Goal: Task Accomplishment & Management: Manage account settings

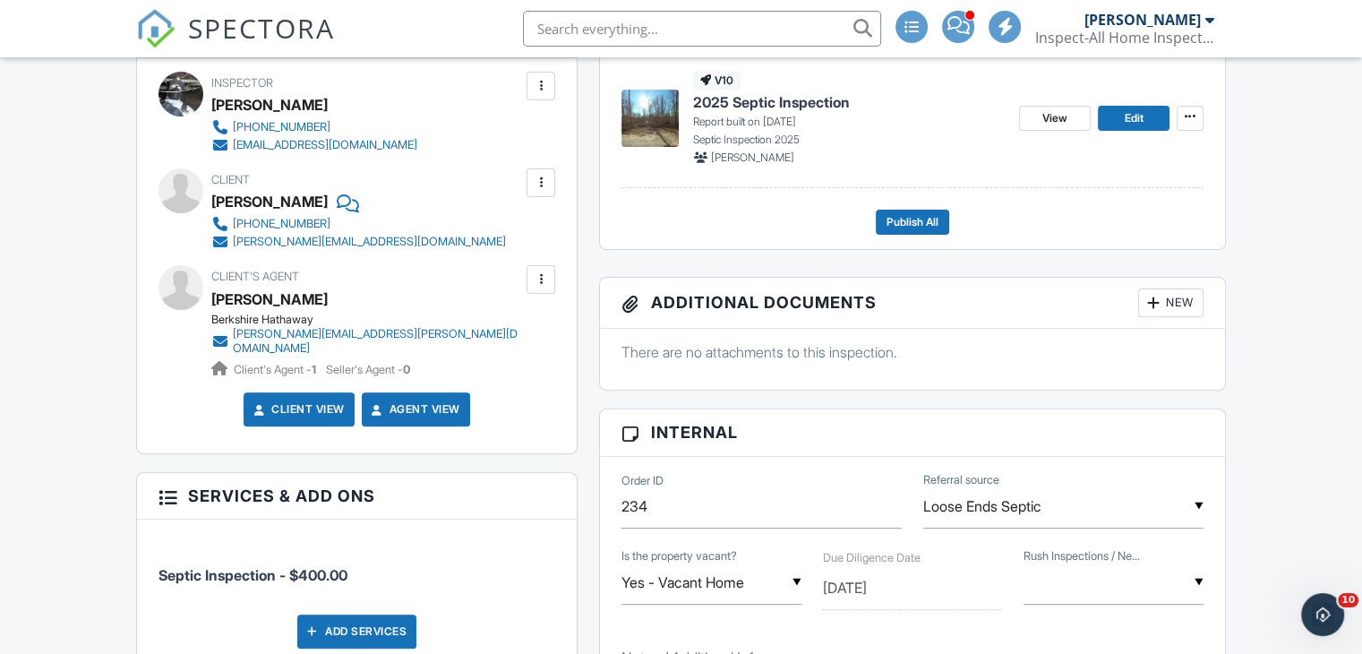
scroll to position [358, 0]
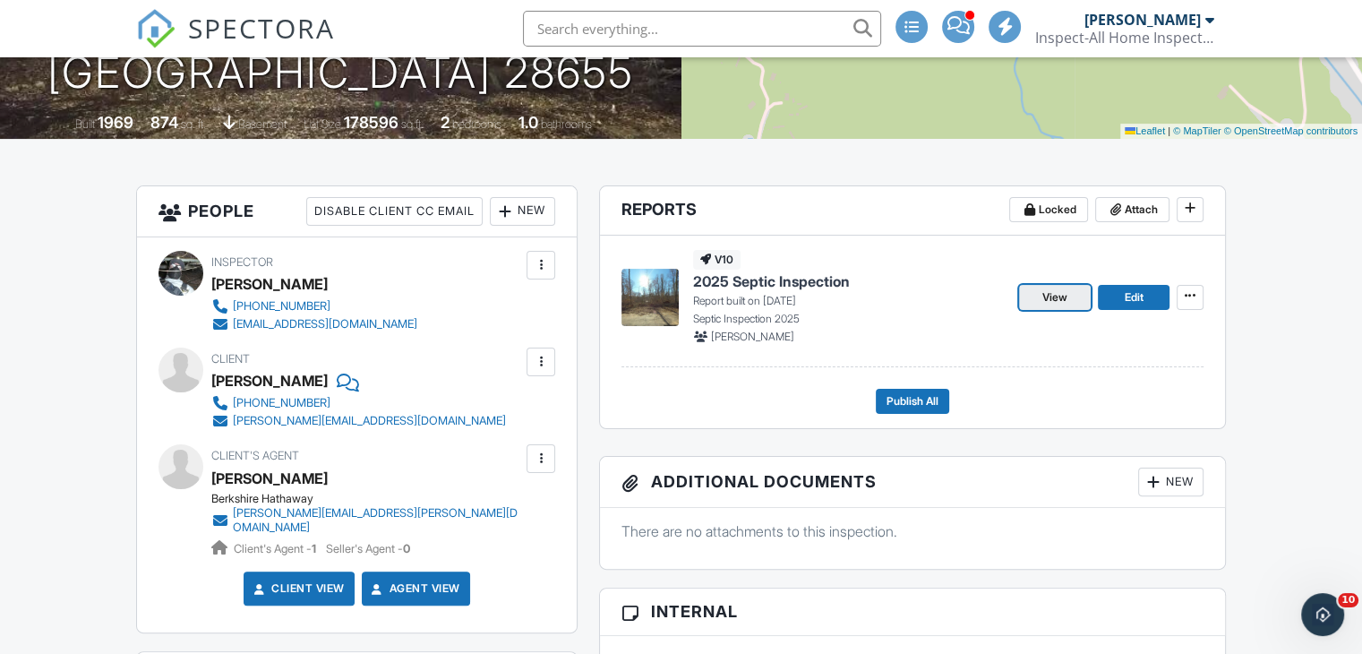
click at [1059, 297] on span "View" at bounding box center [1054, 297] width 25 height 18
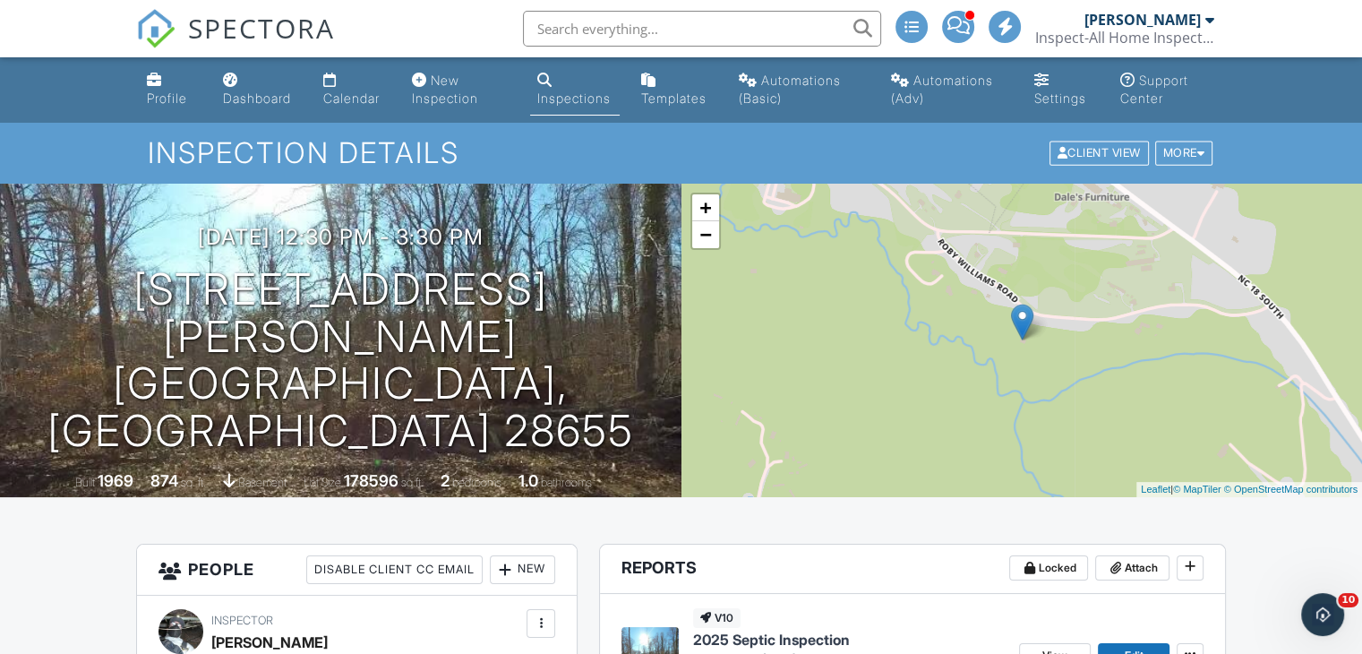
scroll to position [179, 0]
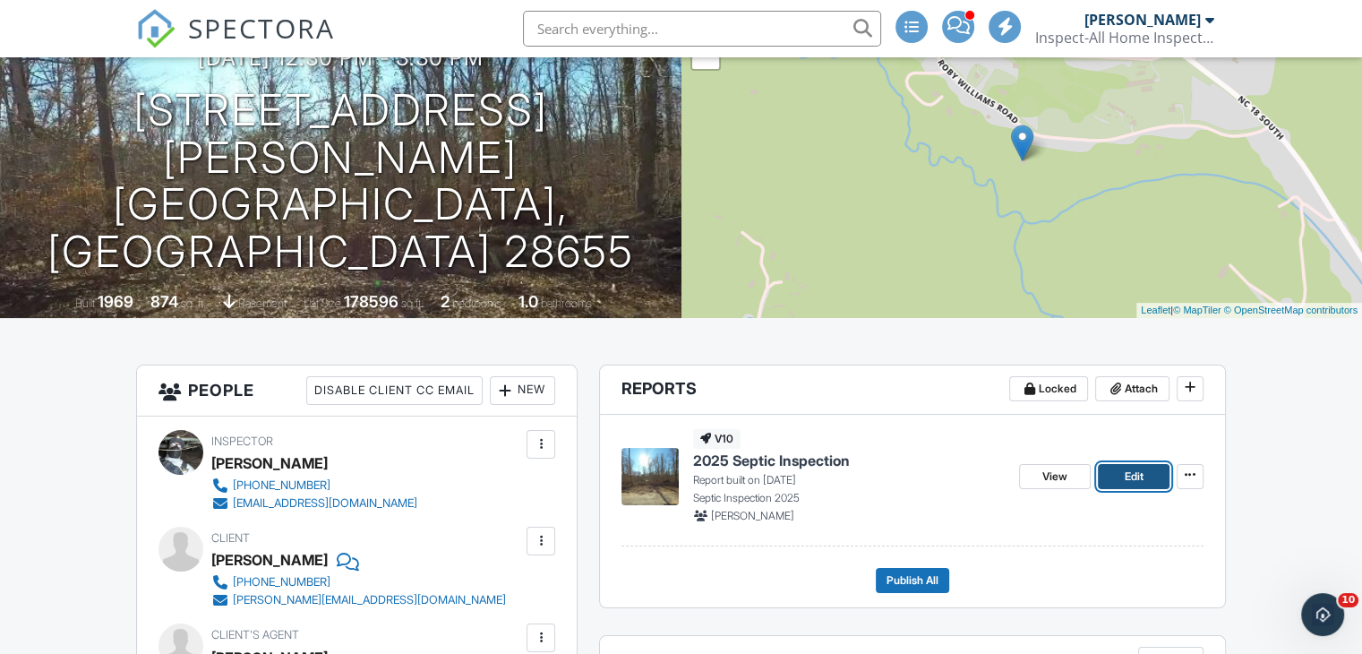
click at [1139, 480] on span "Edit" at bounding box center [1133, 476] width 19 height 18
